Goal: Submit feedback/report problem

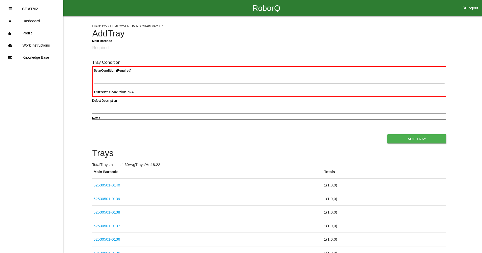
click at [377, 35] on h4 "Add Tray" at bounding box center [269, 34] width 354 height 10
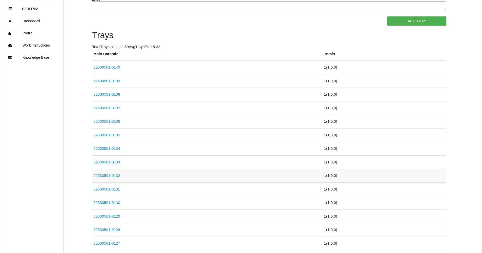
scroll to position [127, 0]
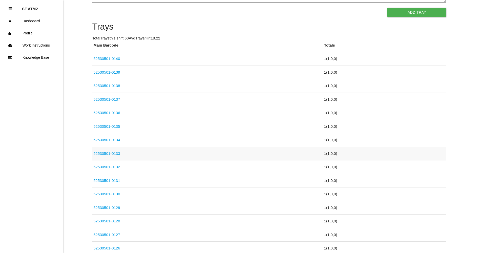
click at [113, 152] on link "52530501-0133" at bounding box center [106, 153] width 27 height 4
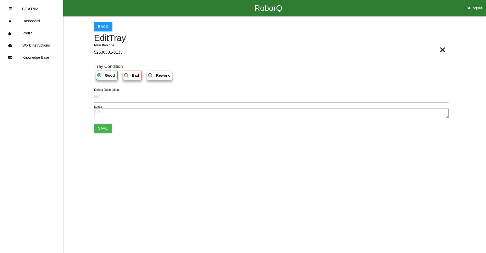
click at [134, 76] on b "Bad" at bounding box center [135, 75] width 7 height 4
click at [126, 75] on input "Bad" at bounding box center [124, 73] width 3 height 3
radio input "true"
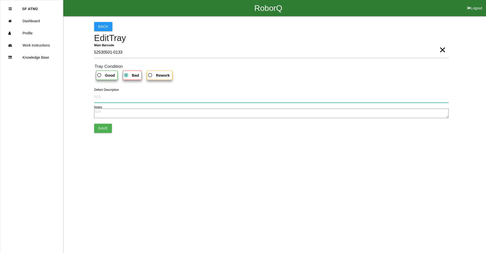
click at [121, 94] on input "Defect Description" at bounding box center [271, 97] width 354 height 12
type input "Split pinch point"
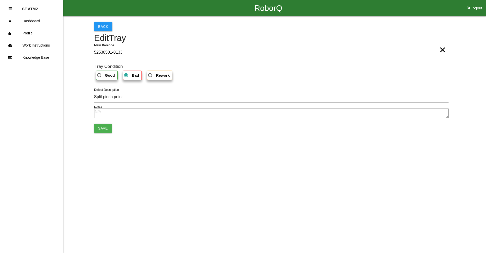
click at [102, 130] on button "Save" at bounding box center [103, 128] width 18 height 9
